Goal: Obtain resource: Download file/media

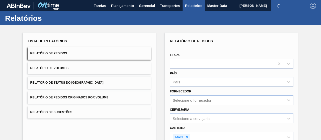
click at [177, 32] on div "Lista de Relatórios Relatório de Pedidos Relatório de Volumes Relatório de Stat…" at bounding box center [160, 129] width 321 height 209
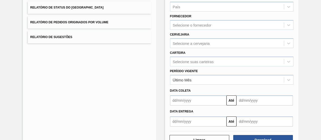
click at [182, 62] on div "Relatório de Pedidos Etapa País País Fornecedor Selecione o fornecedor Cervejar…" at bounding box center [232, 44] width 124 height 164
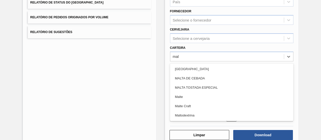
type input "malt"
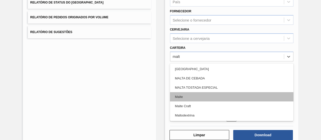
click at [174, 96] on div "Malte" at bounding box center [232, 96] width 124 height 9
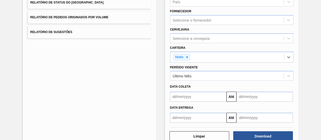
scroll to position [93, 0]
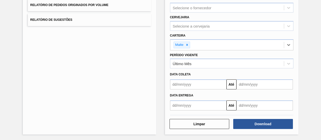
click at [277, 119] on div "Download" at bounding box center [264, 124] width 64 height 11
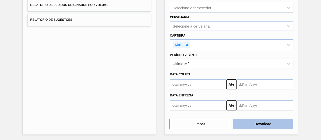
click at [277, 122] on button "Download" at bounding box center [263, 124] width 60 height 10
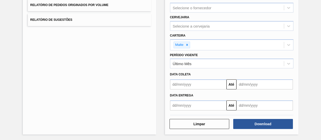
click at [139, 79] on div "Lista de Relatórios Relatório de Pedidos Relatório de Volumes Relatório de Stat…" at bounding box center [90, 37] width 134 height 195
click at [266, 119] on button "Download" at bounding box center [263, 124] width 60 height 10
